Goal: Task Accomplishment & Management: Manage account settings

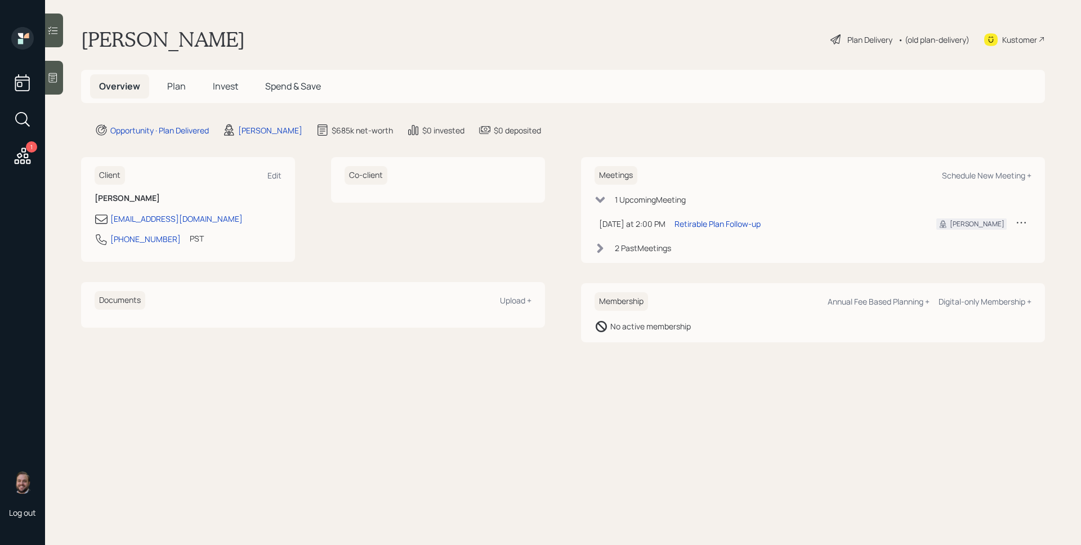
click at [20, 150] on icon at bounding box center [22, 156] width 20 height 20
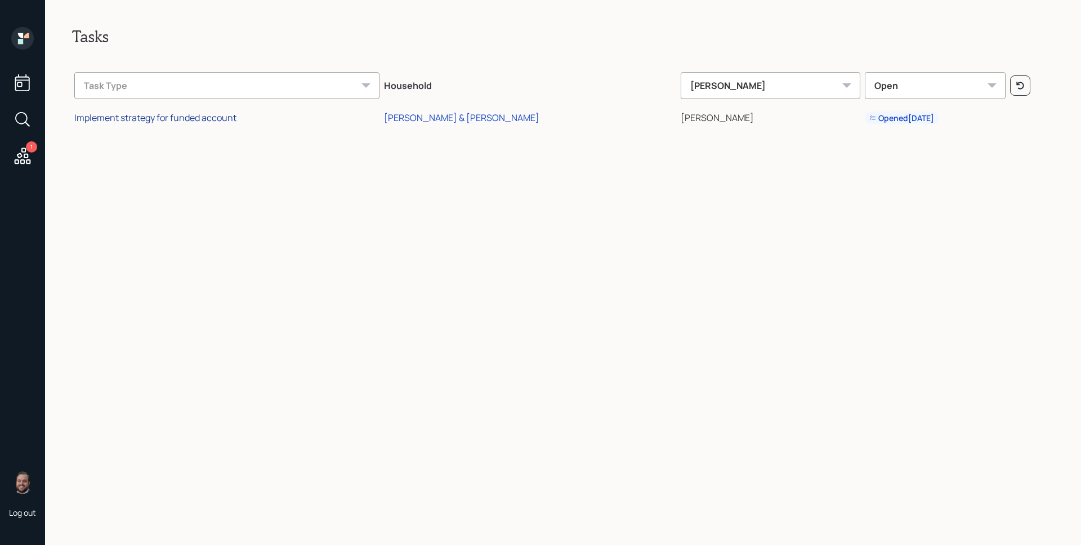
click at [218, 118] on div "Implement strategy for funded account" at bounding box center [155, 117] width 162 height 12
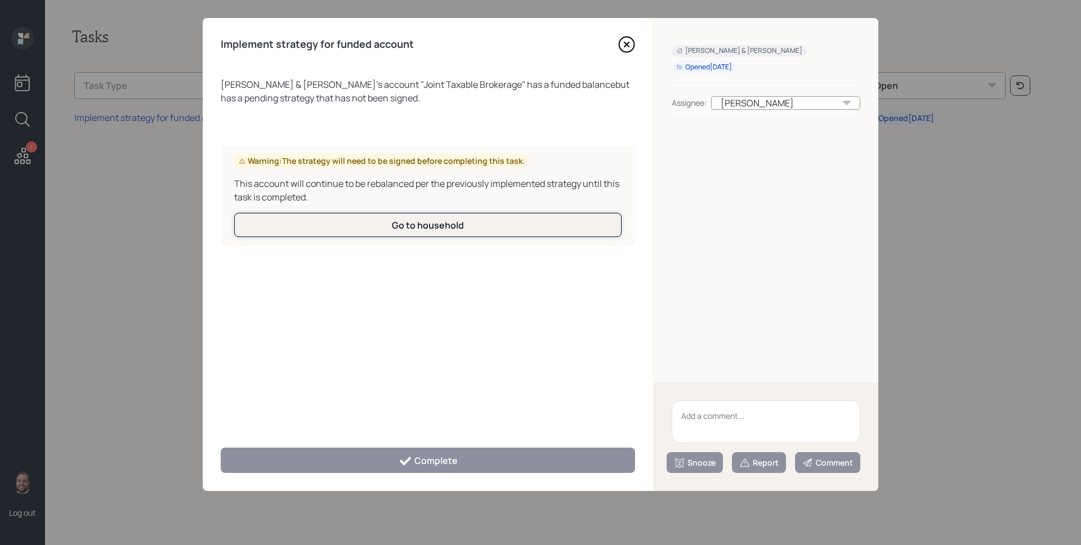
click at [557, 216] on button "Go to household" at bounding box center [427, 225] width 387 height 24
